Goal: Task Accomplishment & Management: Manage account settings

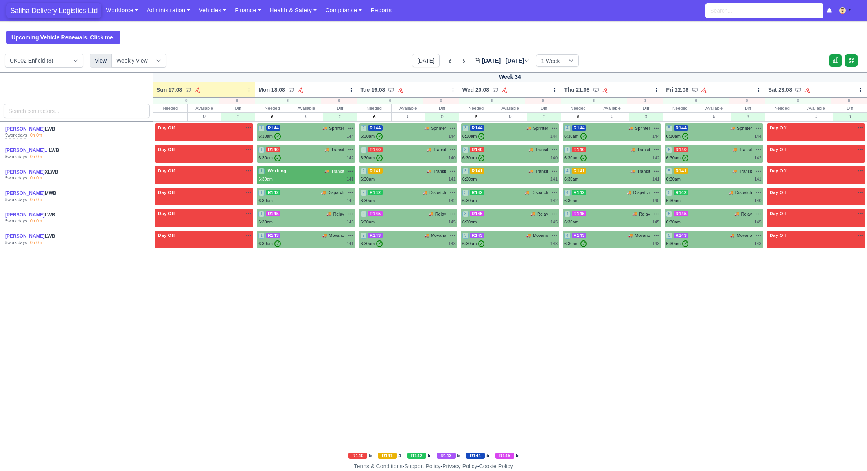
click at [62, 7] on span "Saliha Delivery Logistics Ltd" at bounding box center [53, 11] width 95 height 16
click at [252, 12] on link "Finance" at bounding box center [247, 10] width 35 height 15
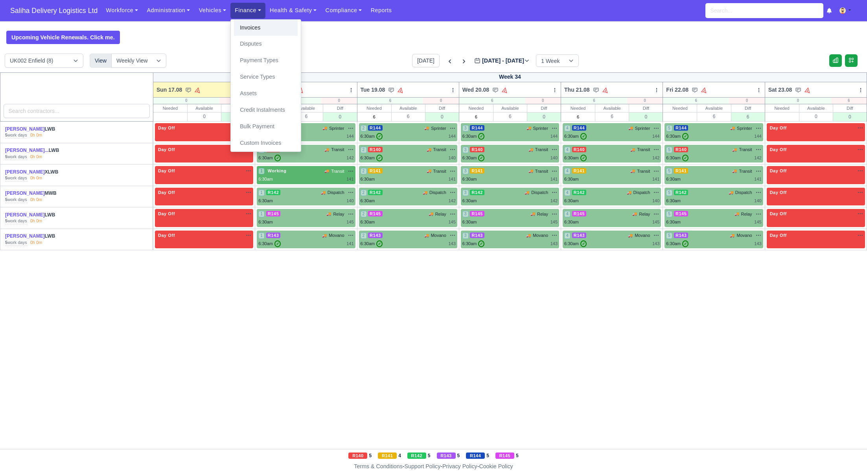
click at [268, 25] on link "Invoices" at bounding box center [266, 28] width 64 height 17
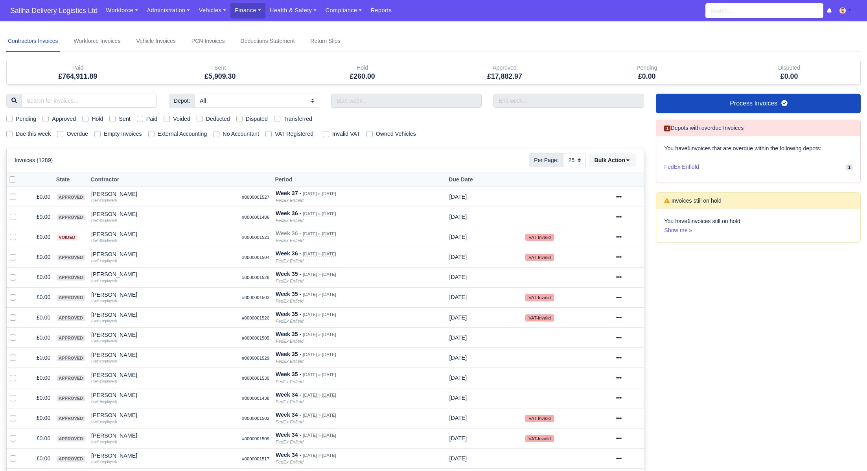
select select "25"
click at [16, 118] on label "Pending" at bounding box center [26, 118] width 20 height 9
click at [10, 118] on input "Pending" at bounding box center [9, 117] width 6 height 6
checkbox input "true"
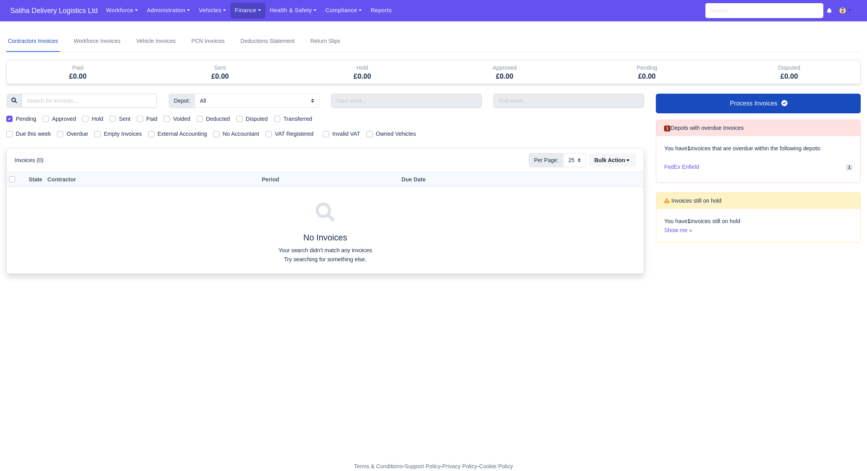
click at [16, 118] on label "Pending" at bounding box center [26, 118] width 20 height 9
click at [10, 118] on input "Pending" at bounding box center [9, 117] width 6 height 6
checkbox input "false"
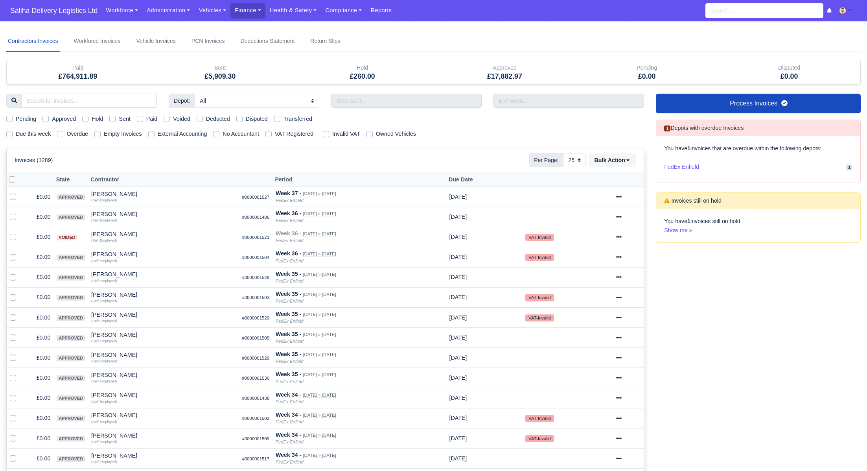
click at [119, 118] on label "Sent" at bounding box center [124, 118] width 11 height 9
click at [114, 118] on input "Sent" at bounding box center [112, 117] width 6 height 6
checkbox input "true"
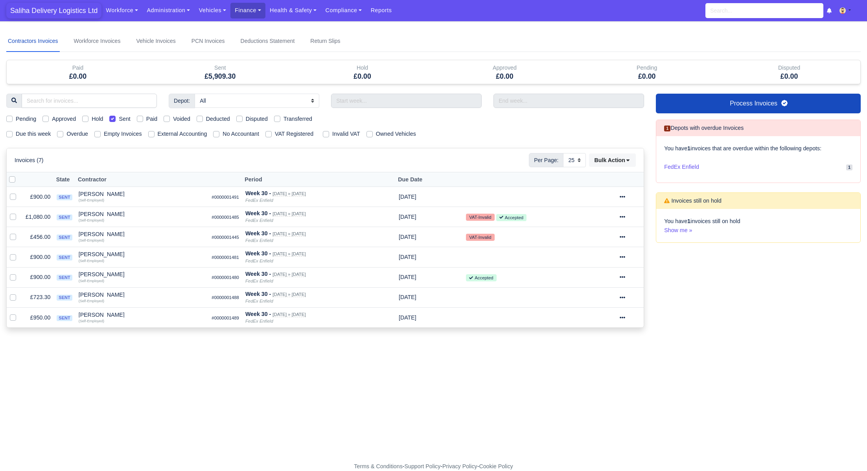
click at [26, 8] on span "Saliha Delivery Logistics Ltd" at bounding box center [53, 11] width 95 height 16
